Goal: Task Accomplishment & Management: Manage account settings

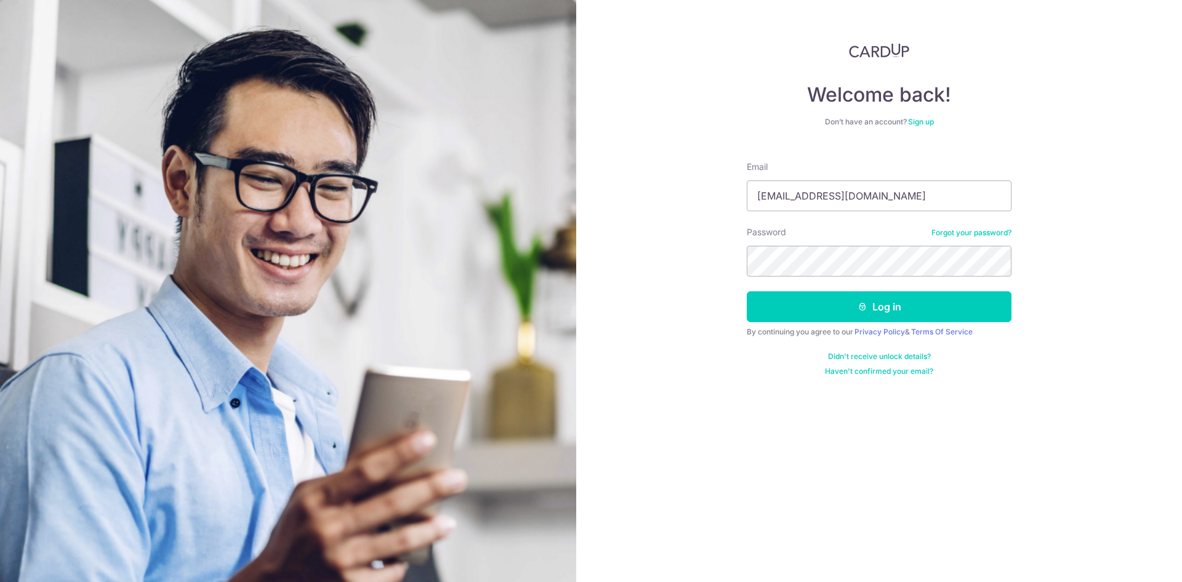
type input "[EMAIL_ADDRESS][DOMAIN_NAME]"
click at [747, 291] on button "Log in" at bounding box center [879, 306] width 265 height 31
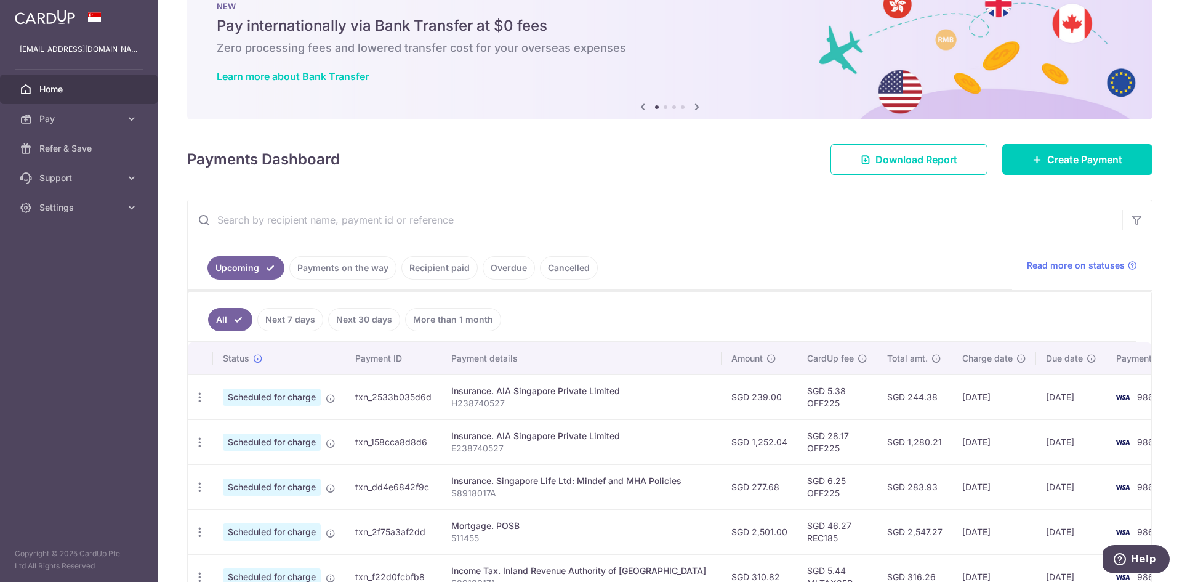
scroll to position [123, 0]
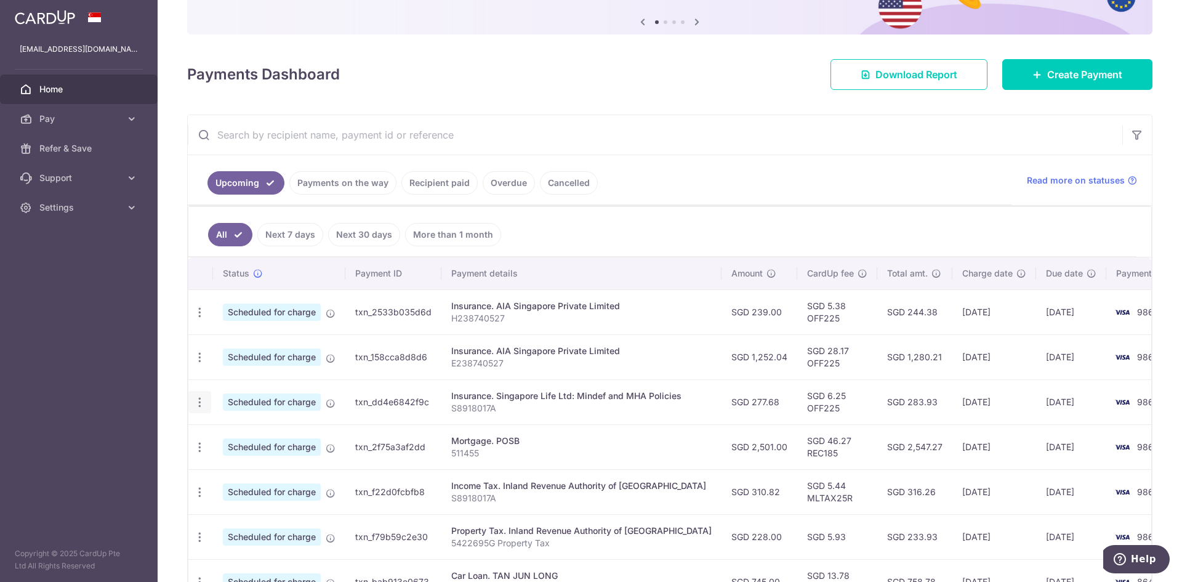
click at [201, 409] on div "Update payment Cancel payment" at bounding box center [199, 402] width 23 height 23
click at [201, 403] on icon "button" at bounding box center [199, 402] width 13 height 13
click at [248, 435] on span "Update payment" at bounding box center [265, 435] width 84 height 15
radio input "true"
type input "277.68"
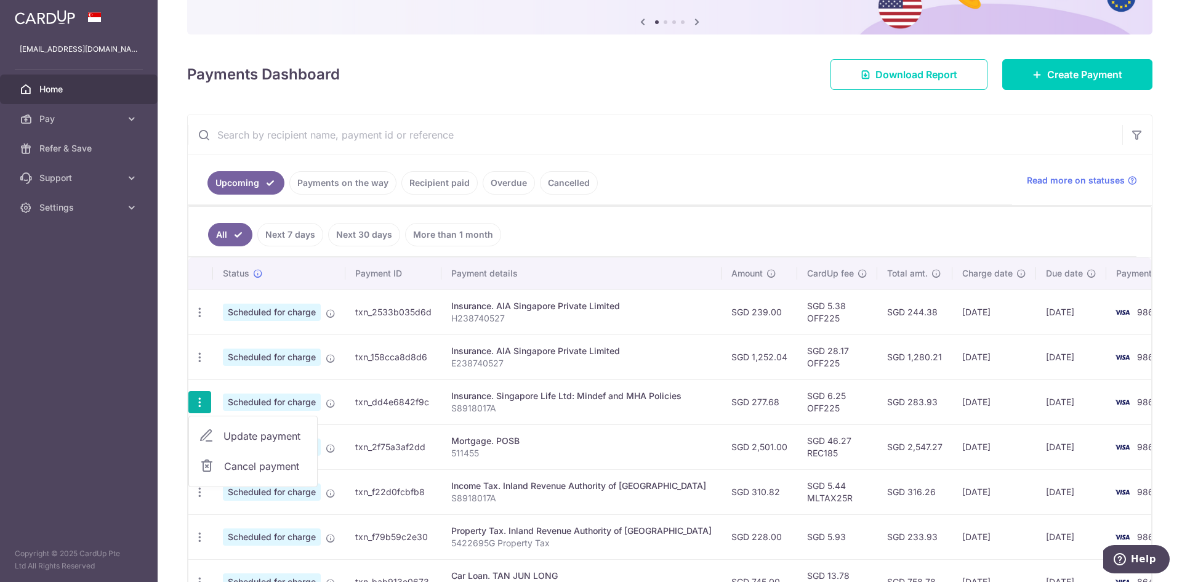
type input "[DATE]"
type input "S8918017A"
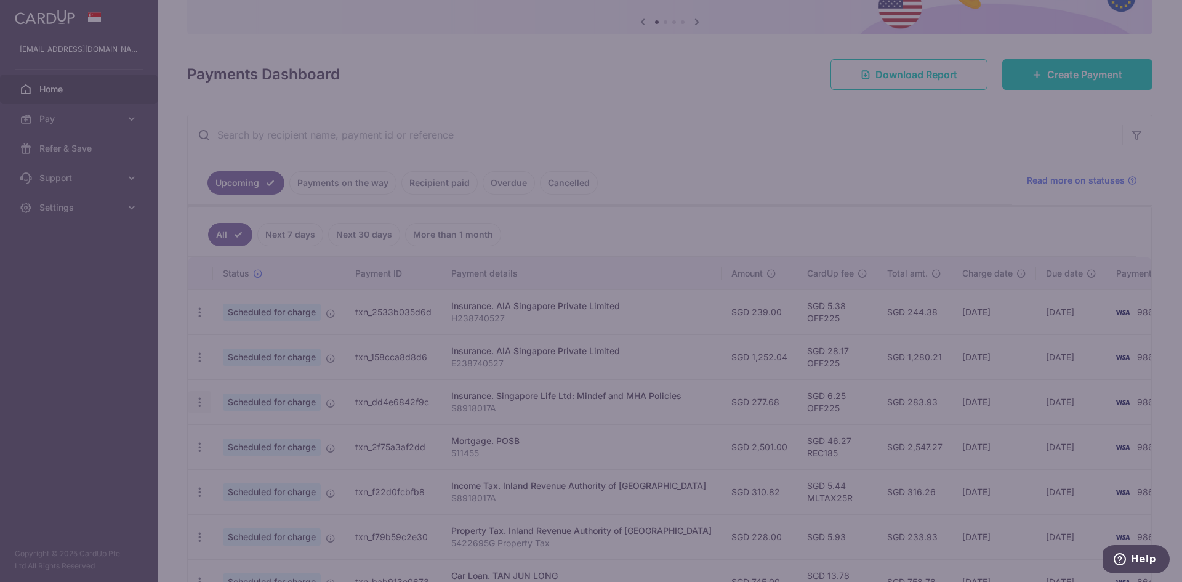
type input "OFF225"
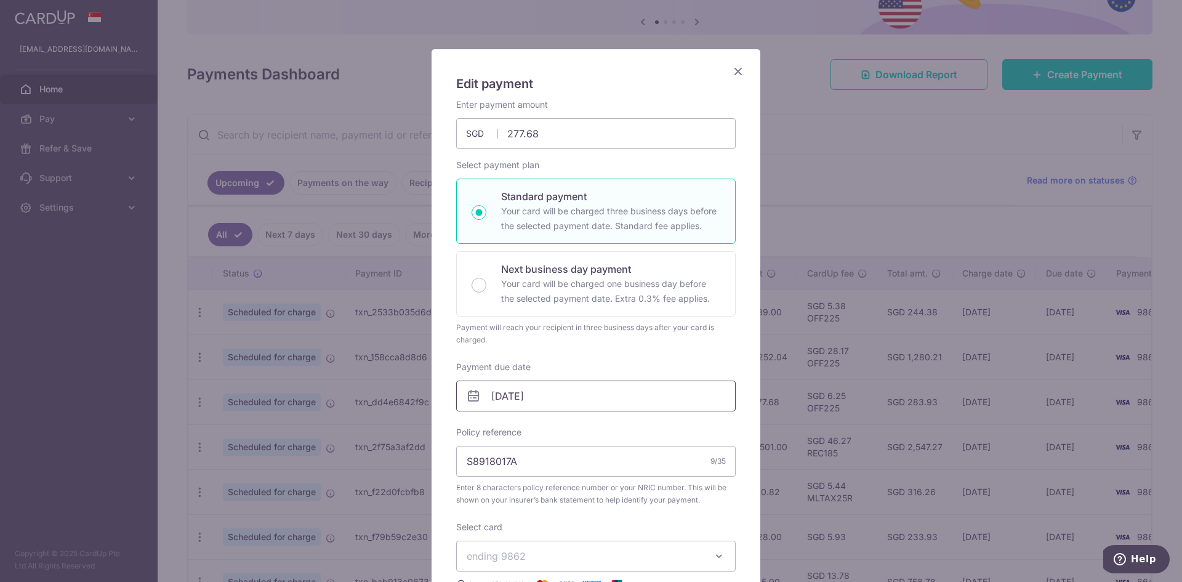
scroll to position [62, 0]
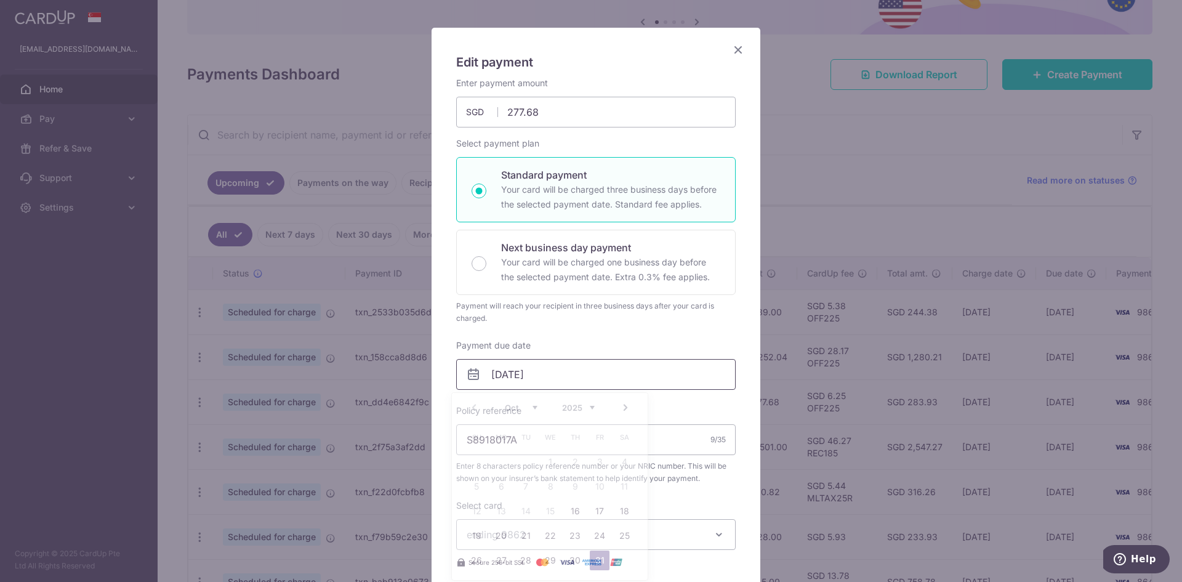
click at [547, 377] on input "[DATE]" at bounding box center [595, 374] width 279 height 31
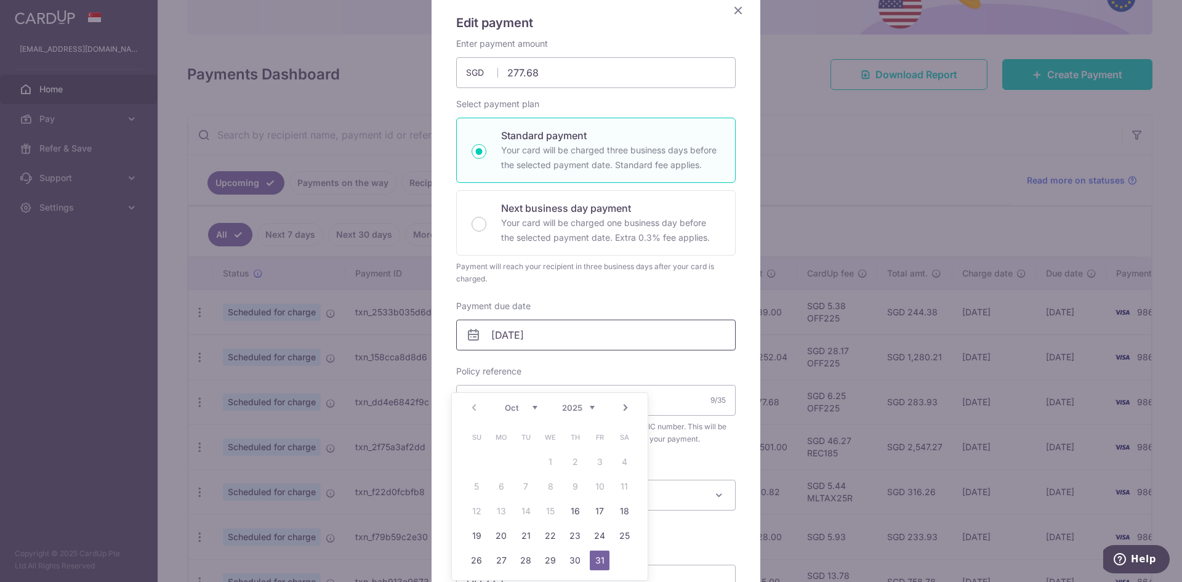
scroll to position [123, 0]
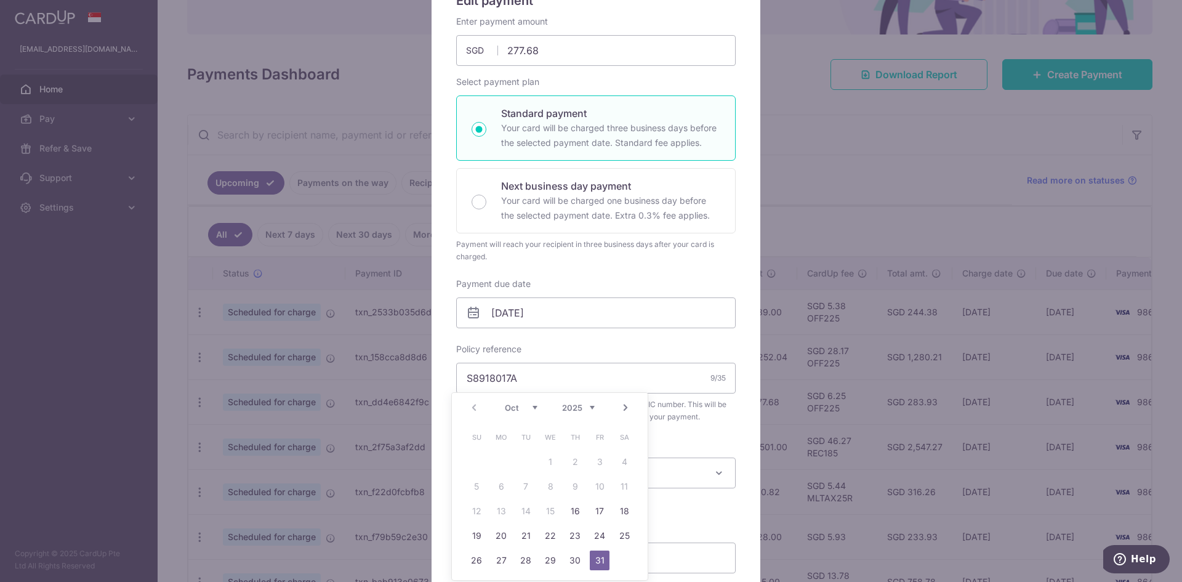
click at [758, 54] on div "Edit payment By clicking apply, you will make changes to all payments to Singap…" at bounding box center [591, 291] width 1182 height 582
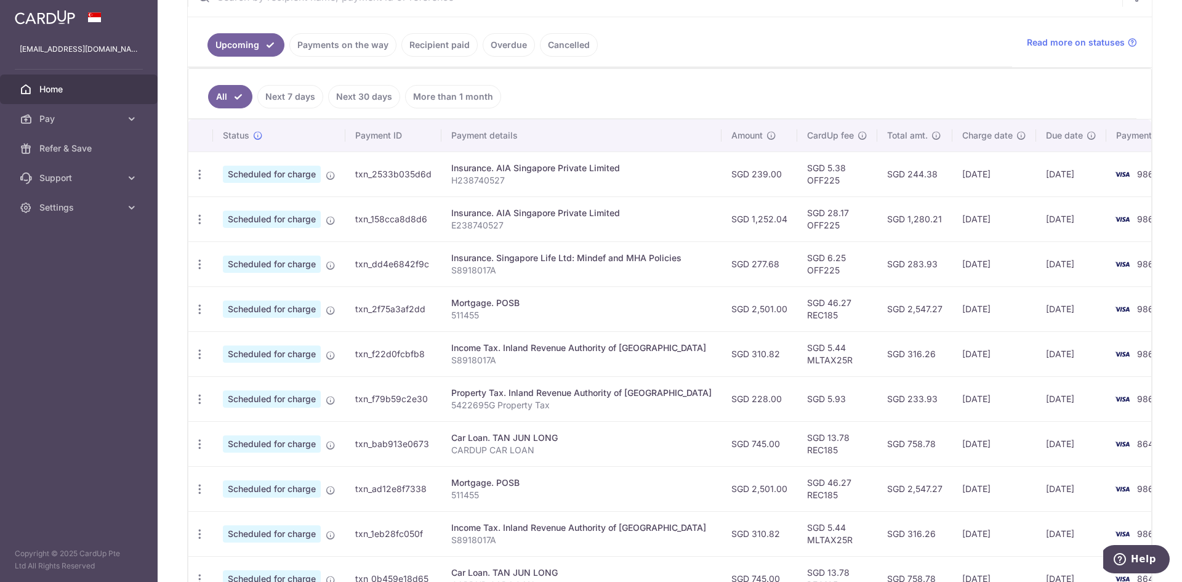
scroll to position [369, 0]
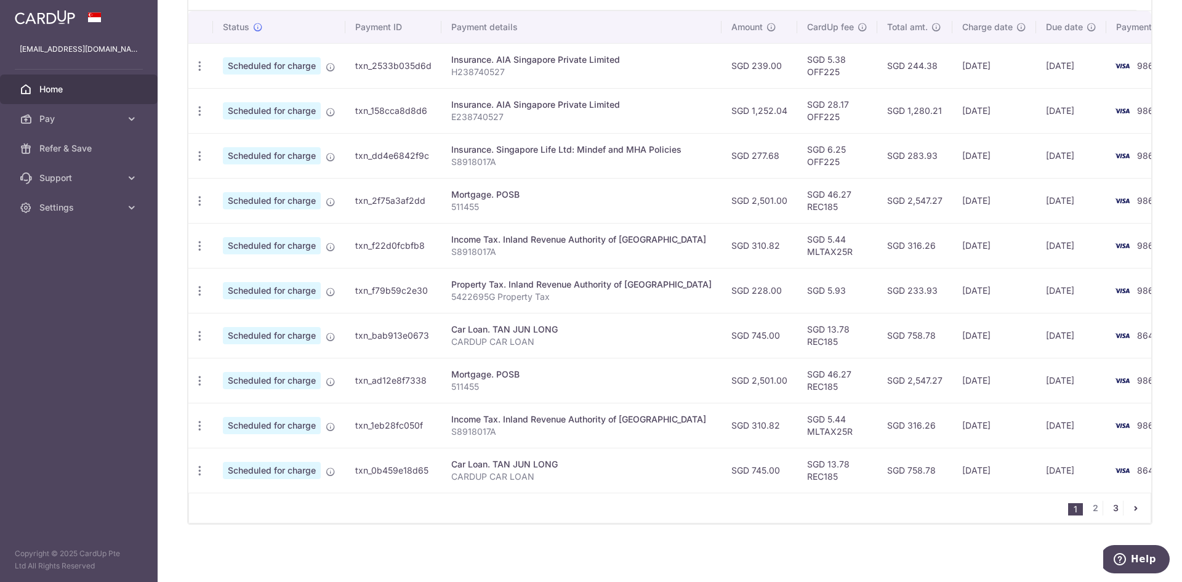
click at [1111, 515] on link "3" at bounding box center [1115, 507] width 15 height 15
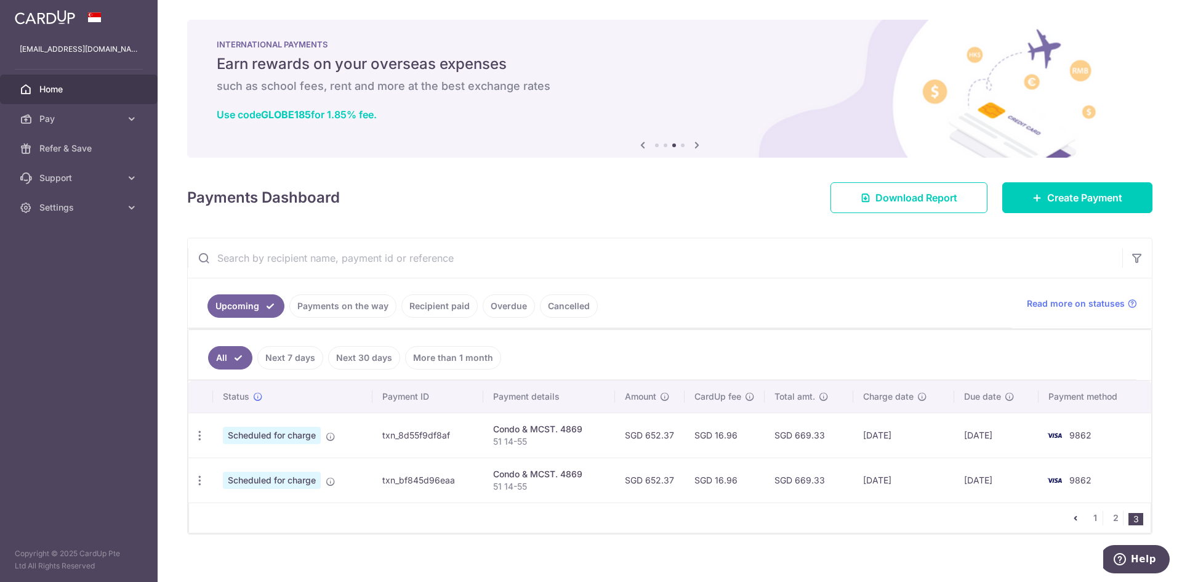
scroll to position [10, 0]
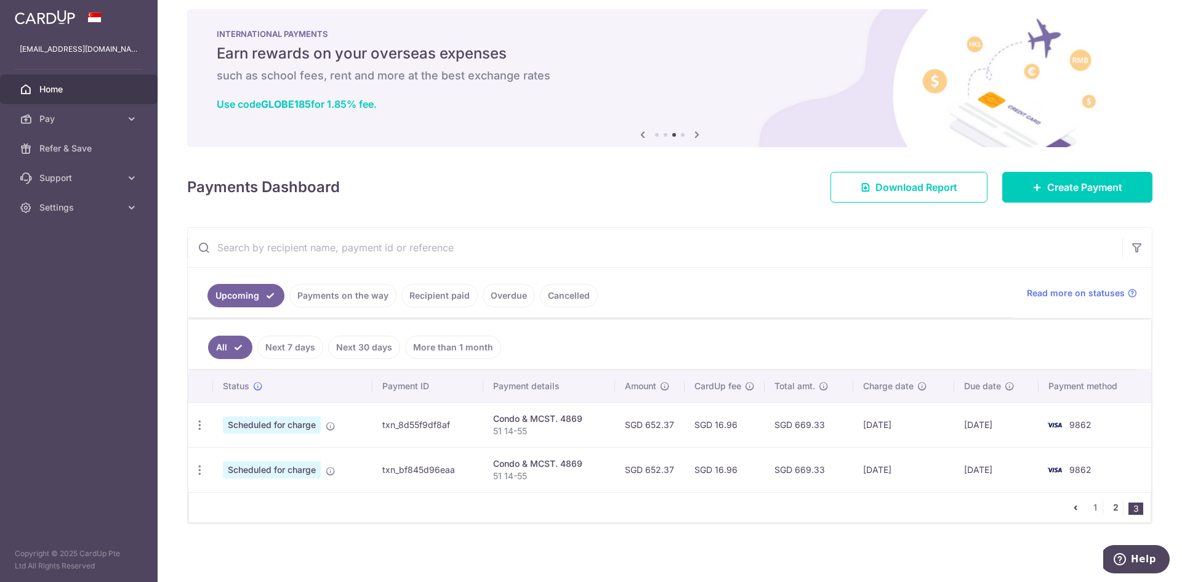
click at [1114, 511] on link "2" at bounding box center [1115, 507] width 15 height 15
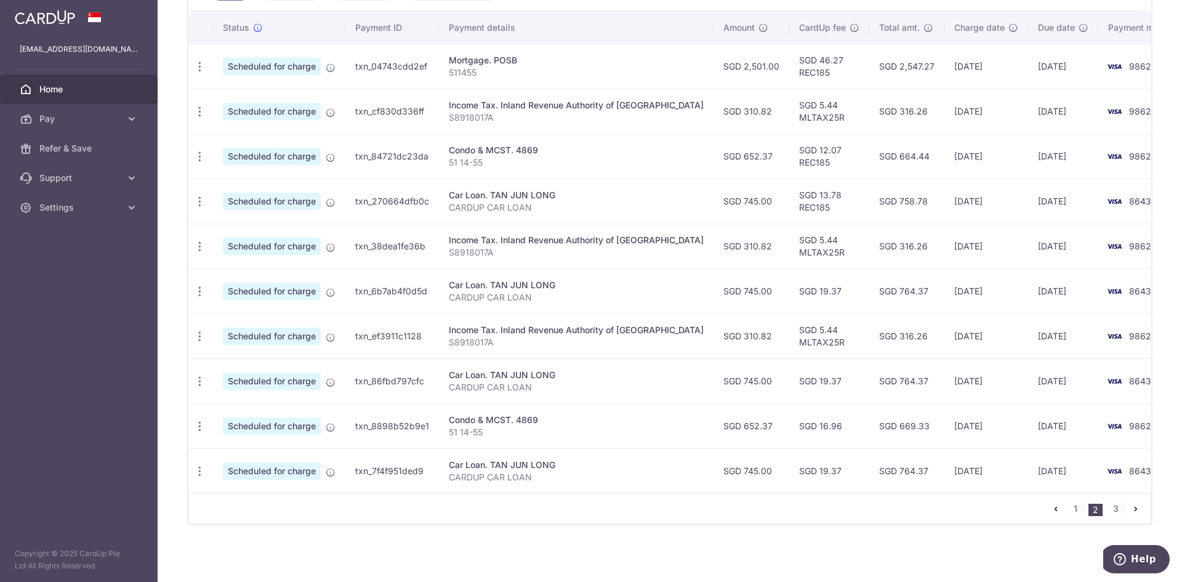
scroll to position [369, 0]
click at [1070, 506] on link "1" at bounding box center [1075, 507] width 15 height 15
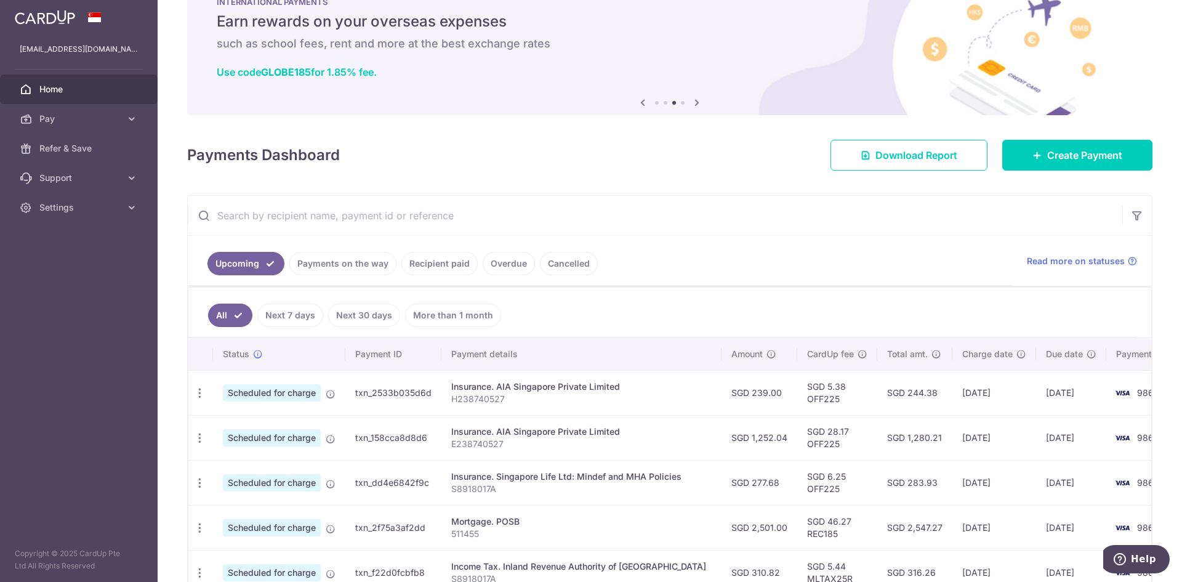
scroll to position [62, 0]
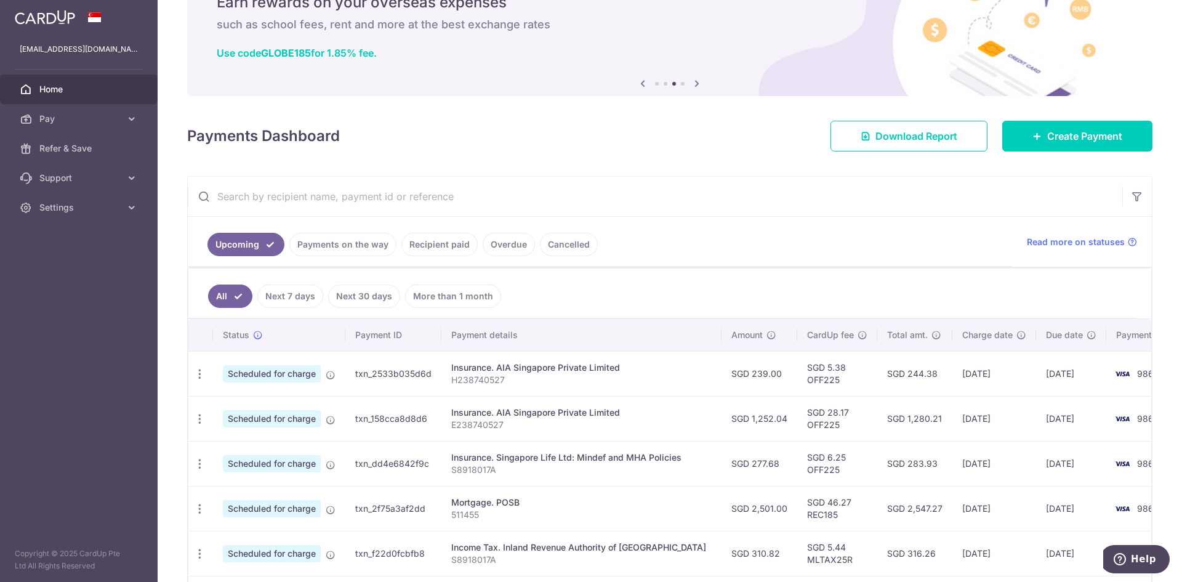
drag, startPoint x: 598, startPoint y: 462, endPoint x: 649, endPoint y: 451, distance: 51.8
click at [649, 451] on td "Insurance. Singapore Life Ltd: Mindef and MHA Policies S8918017A" at bounding box center [581, 463] width 280 height 45
click at [651, 452] on div "Insurance. Singapore Life Ltd: Mindef and MHA Policies" at bounding box center [581, 457] width 260 height 12
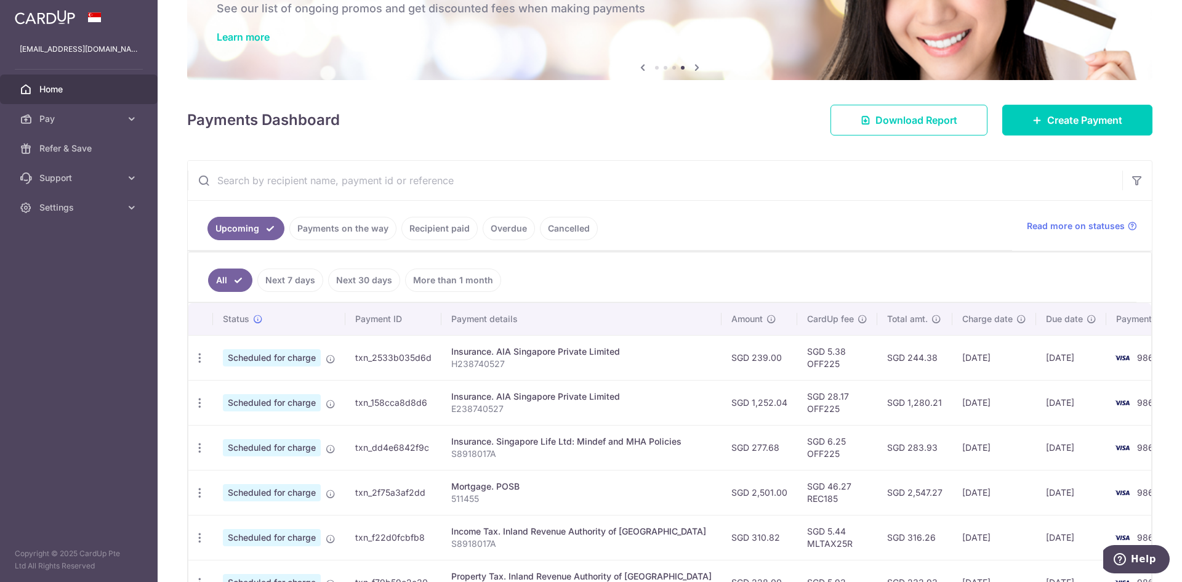
scroll to position [123, 0]
